Goal: Information Seeking & Learning: Learn about a topic

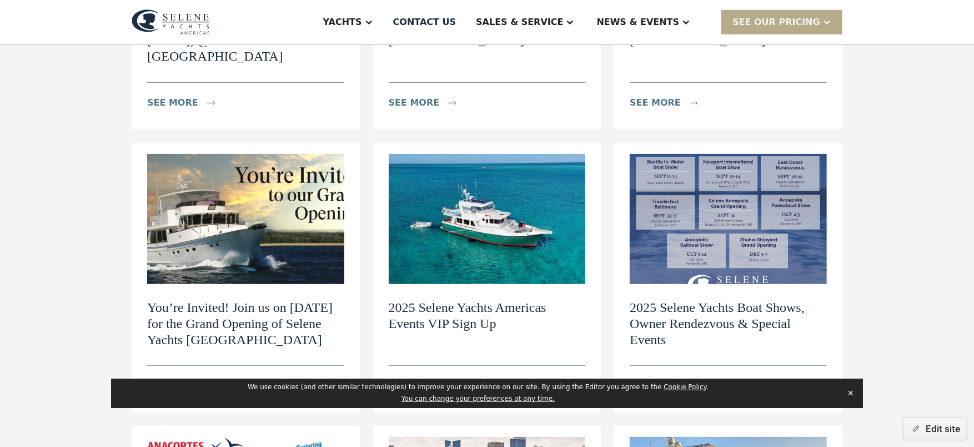
scroll to position [389, 0]
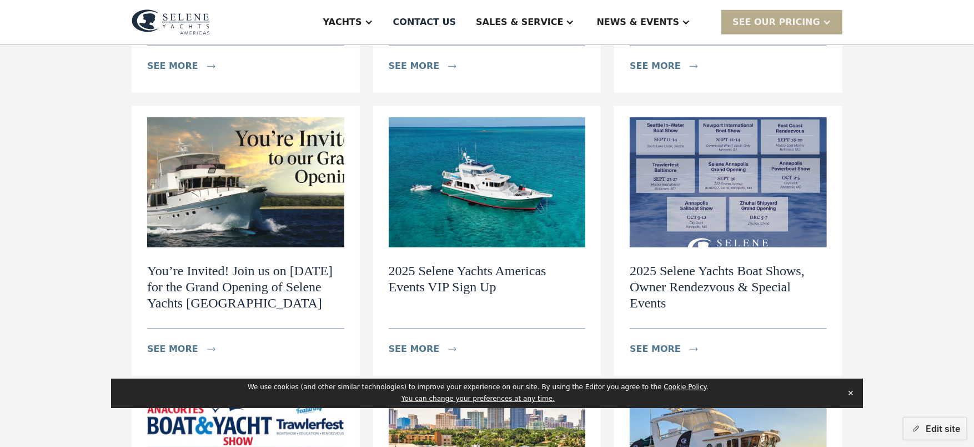
click at [489, 263] on h2 "2025 Selene Yachts Americas Events VIP Sign Up" at bounding box center [487, 279] width 197 height 32
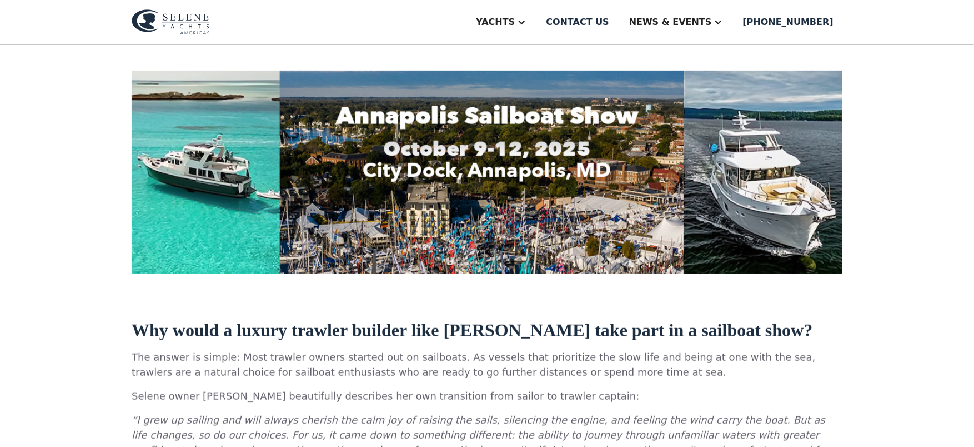
scroll to position [281, 0]
